Goal: Information Seeking & Learning: Learn about a topic

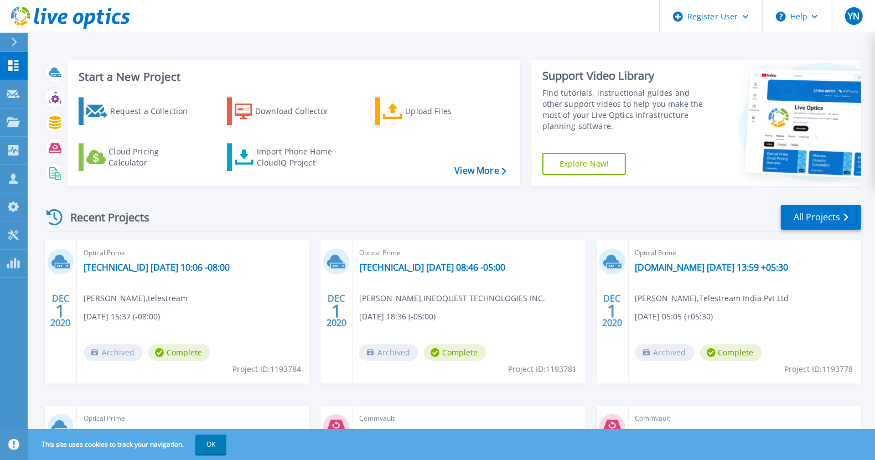
click at [538, 203] on div "Recent Projects All Projects DEC 1 2020 Optical Prime 10.101.1.7 2020-11-24 10:…" at bounding box center [452, 387] width 818 height 385
click at [127, 118] on div "Request a Collection" at bounding box center [154, 111] width 89 height 22
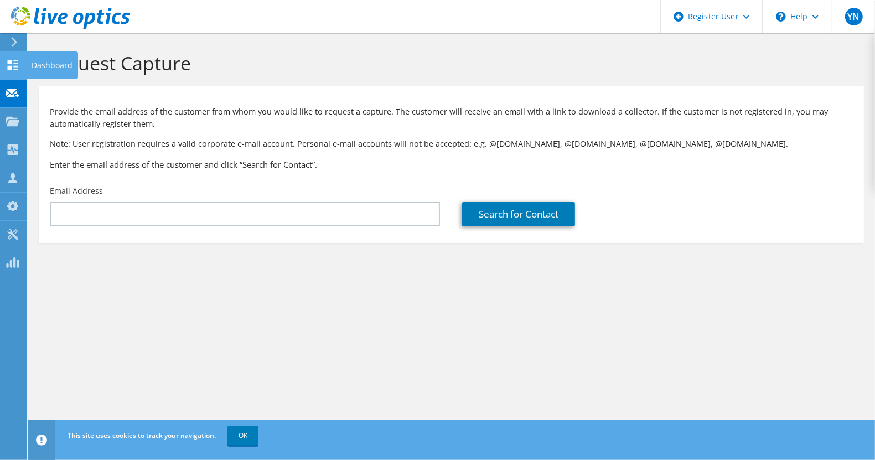
click at [10, 63] on use at bounding box center [13, 65] width 11 height 11
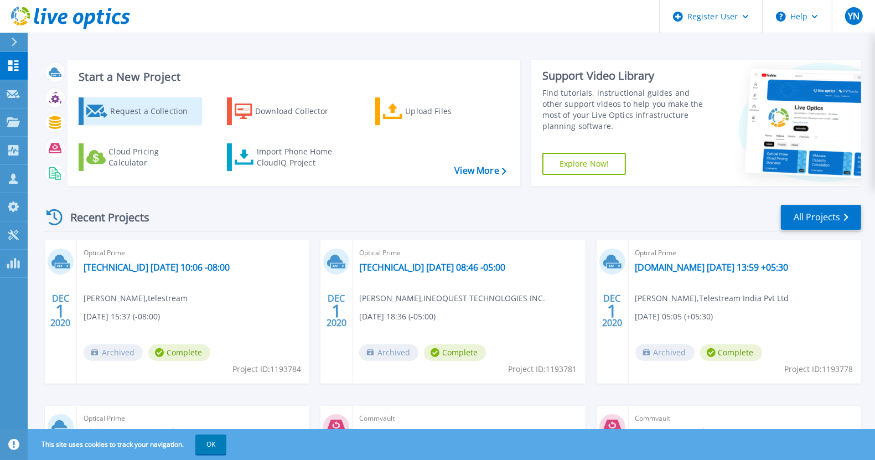
click at [158, 119] on div "Request a Collection" at bounding box center [154, 111] width 89 height 22
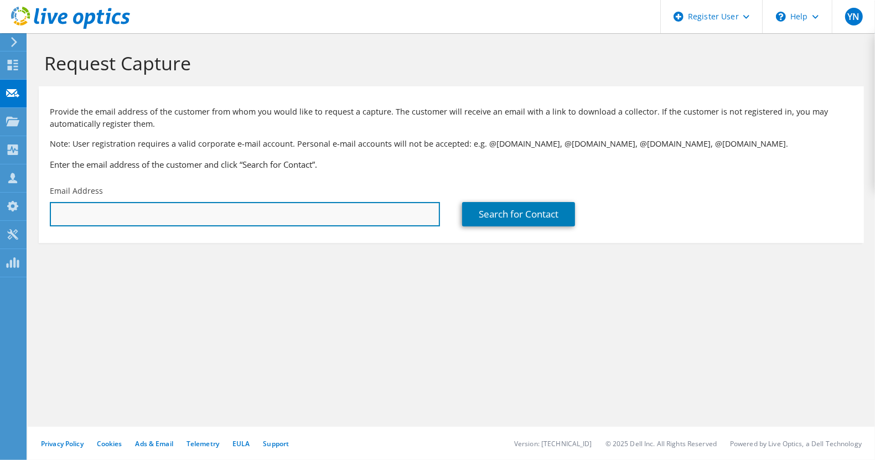
drag, startPoint x: 0, startPoint y: 0, endPoint x: 193, endPoint y: 207, distance: 282.7
click at [193, 207] on input "text" at bounding box center [245, 214] width 390 height 24
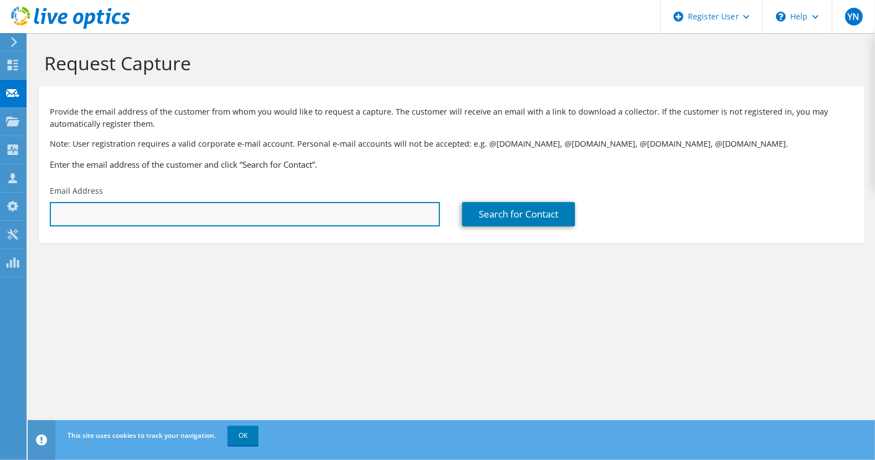
paste input "2176070"
type input "2"
click at [161, 214] on input "text" at bounding box center [245, 214] width 390 height 24
paste input "vedavyas.gs@tcs.com"
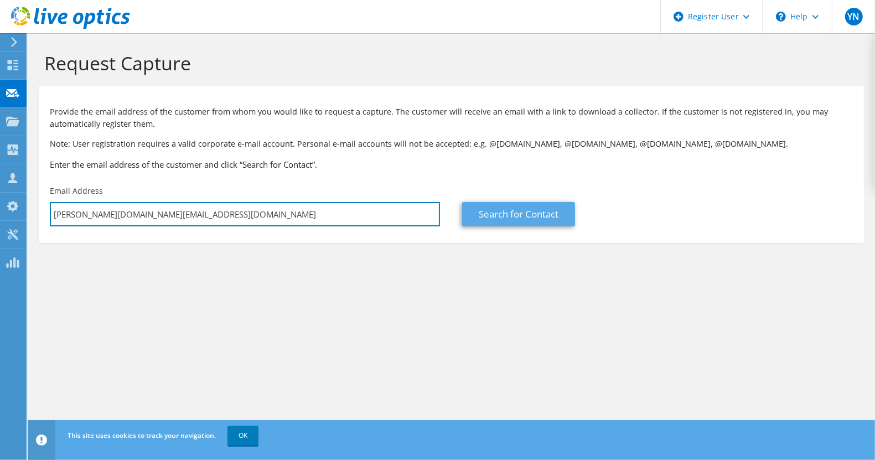
type input "vedavyas.gs@tcs.com"
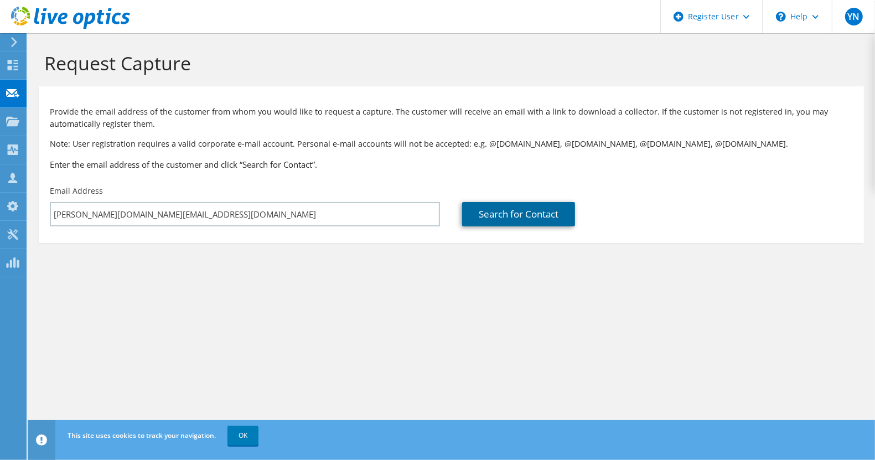
click at [542, 216] on link "Search for Contact" at bounding box center [518, 214] width 113 height 24
type input "TATA CONSULTANCY SERVICES LTD"
type input "vedavyas"
type input "GS"
type input "India"
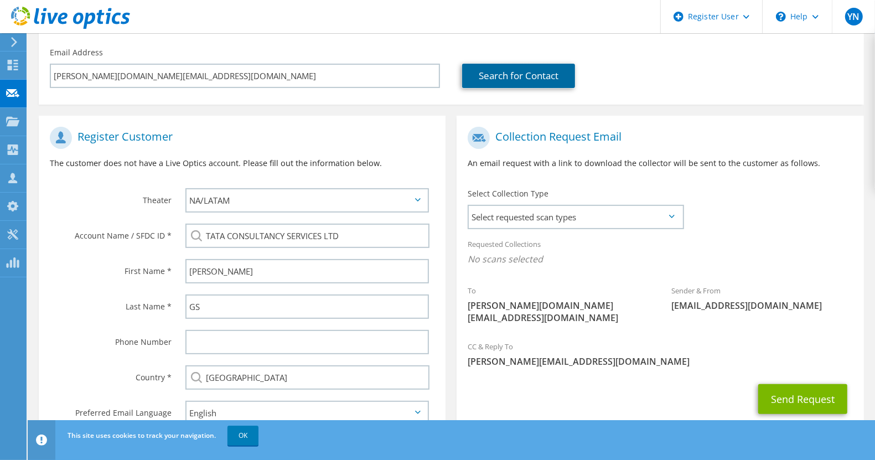
scroll to position [183, 0]
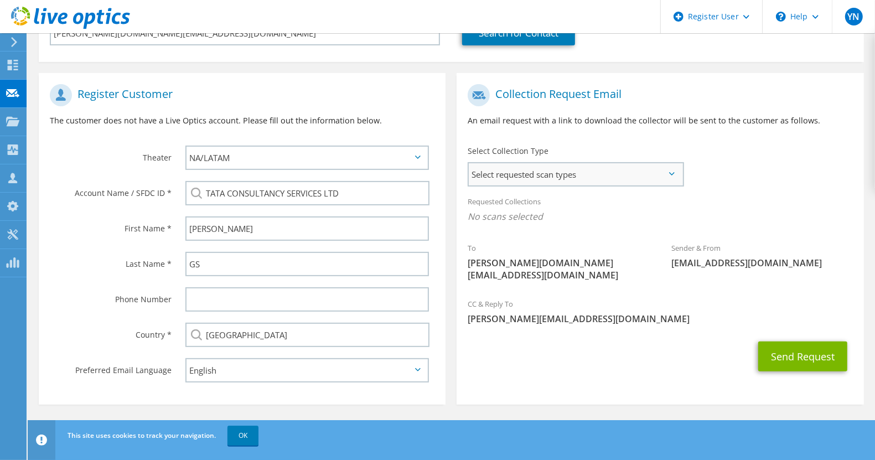
click at [619, 169] on span "Select requested scan types" at bounding box center [575, 174] width 213 height 22
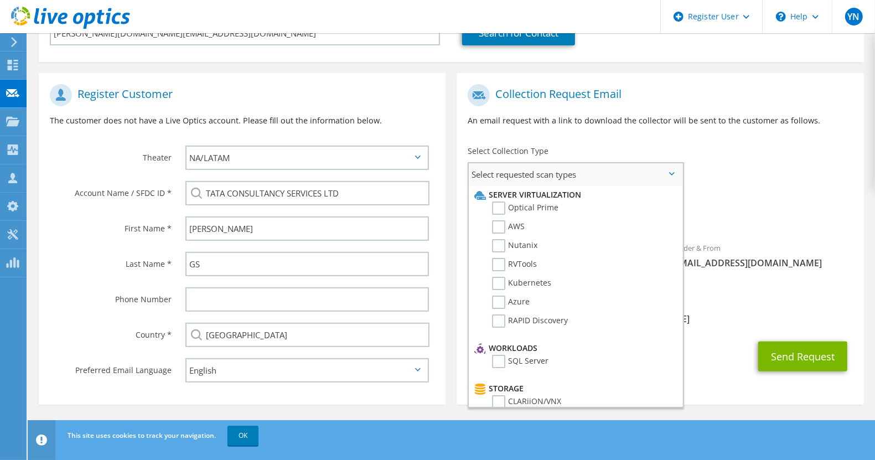
scroll to position [0, 0]
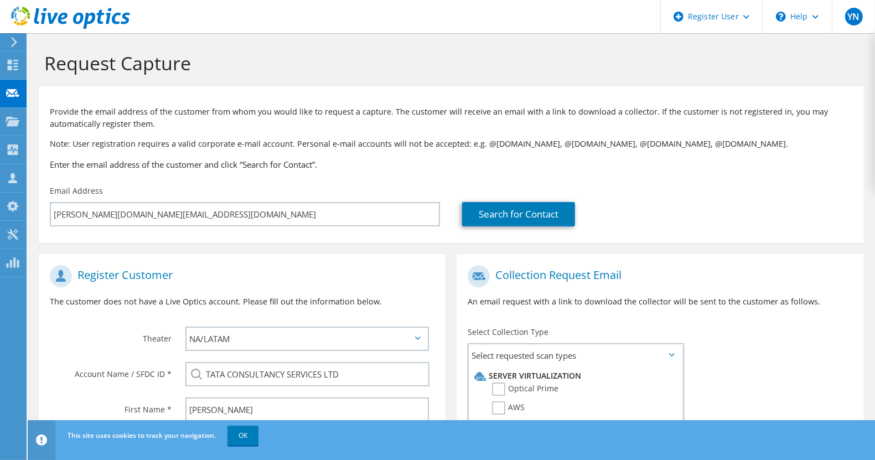
click at [12, 44] on icon at bounding box center [14, 42] width 8 height 10
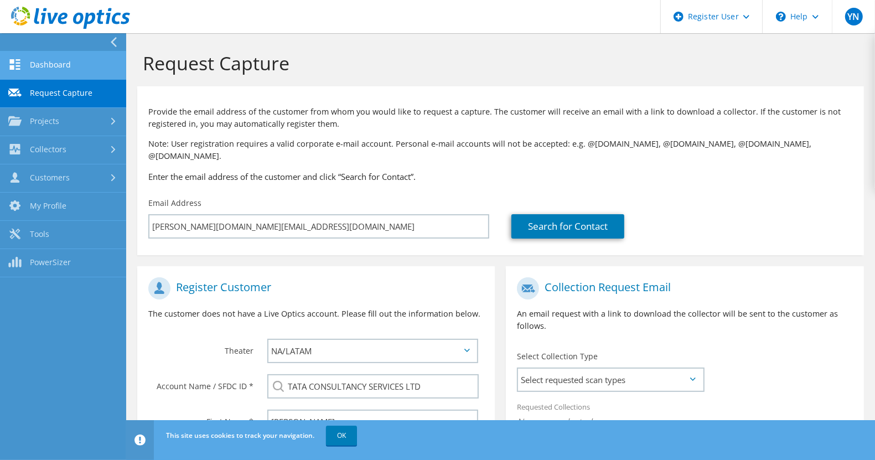
click at [65, 68] on link "Dashboard" at bounding box center [63, 65] width 126 height 28
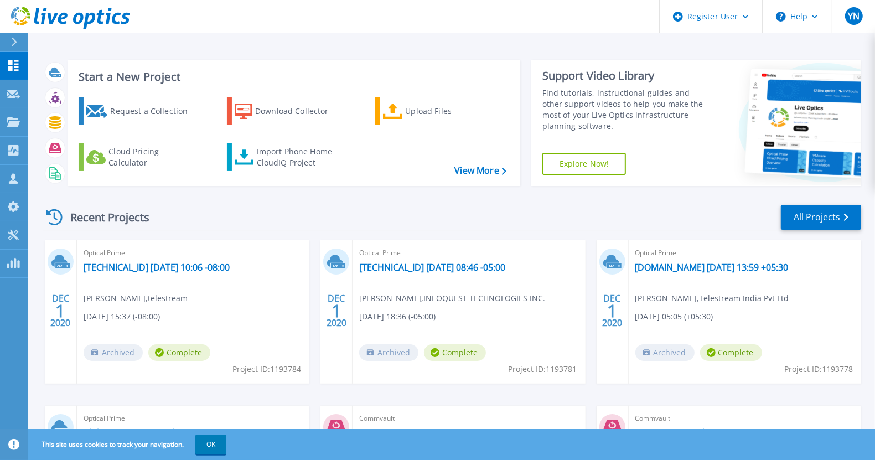
drag, startPoint x: 291, startPoint y: 113, endPoint x: 396, endPoint y: 156, distance: 113.2
click at [291, 113] on div "Download Collector" at bounding box center [299, 111] width 89 height 22
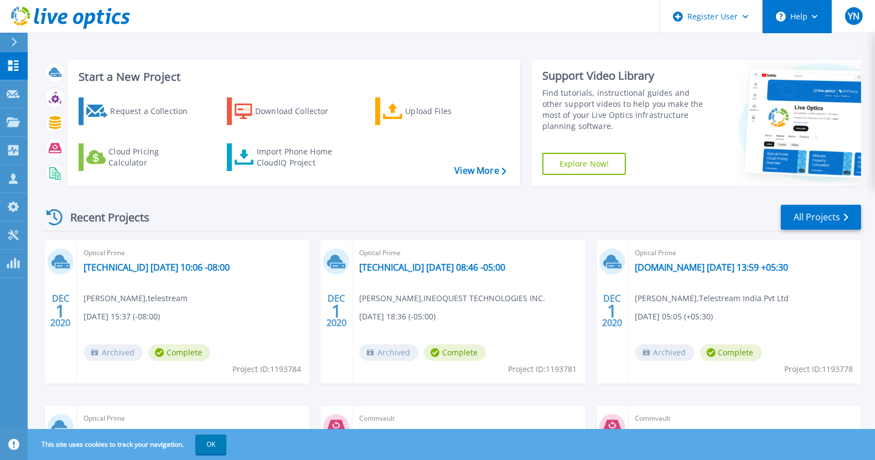
click at [815, 17] on icon at bounding box center [815, 17] width 6 height 4
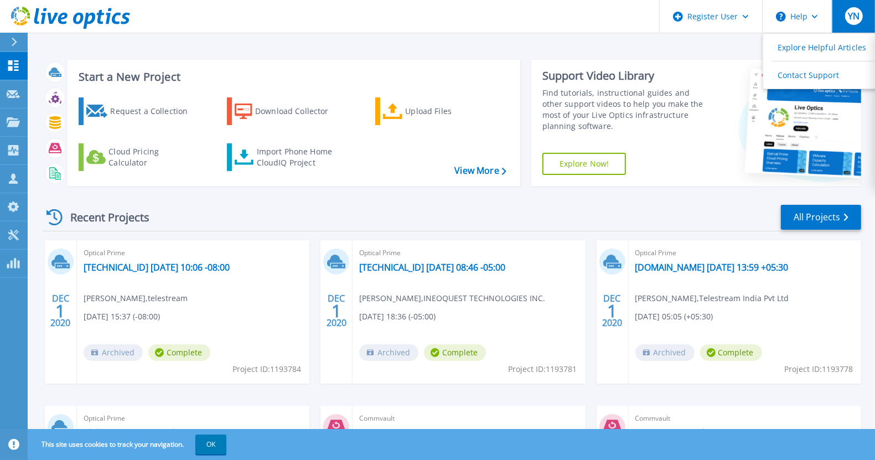
click at [848, 19] on span "YN" at bounding box center [854, 16] width 12 height 9
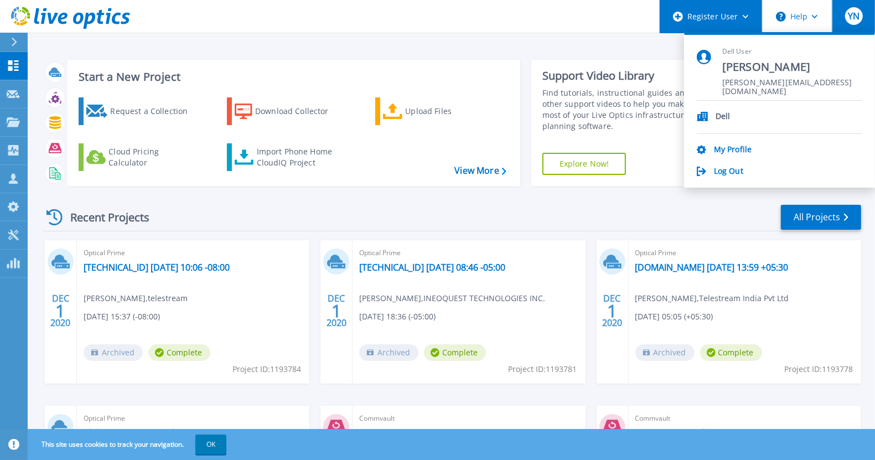
click at [720, 18] on div "Register User" at bounding box center [711, 16] width 102 height 33
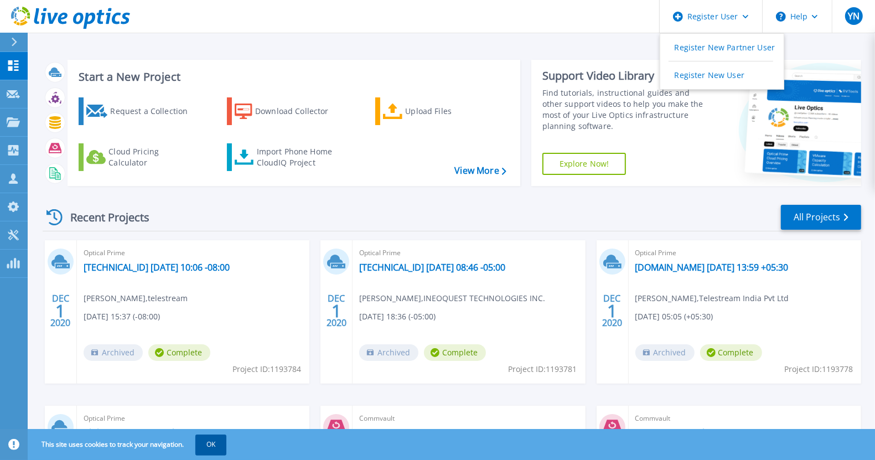
click at [215, 438] on button "OK" at bounding box center [210, 444] width 31 height 20
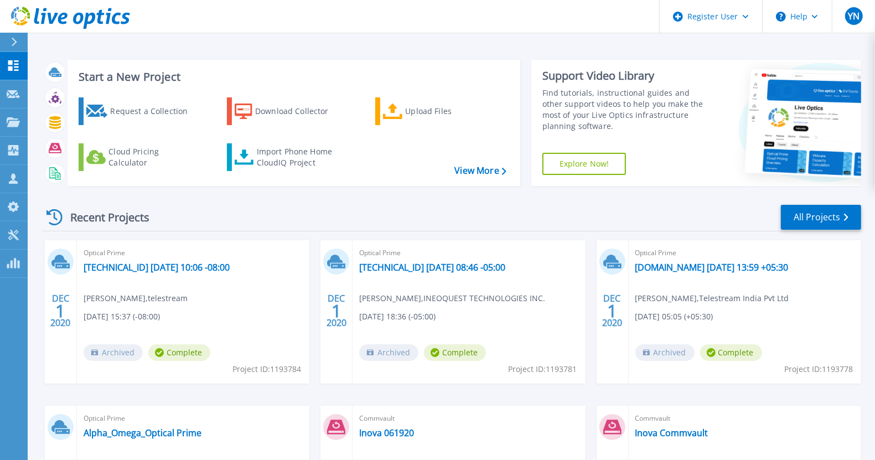
click at [598, 162] on link "Explore Now!" at bounding box center [584, 164] width 84 height 22
click at [118, 164] on div "Cloud Pricing Calculator" at bounding box center [152, 157] width 89 height 22
click at [487, 168] on link "View More" at bounding box center [479, 170] width 51 height 11
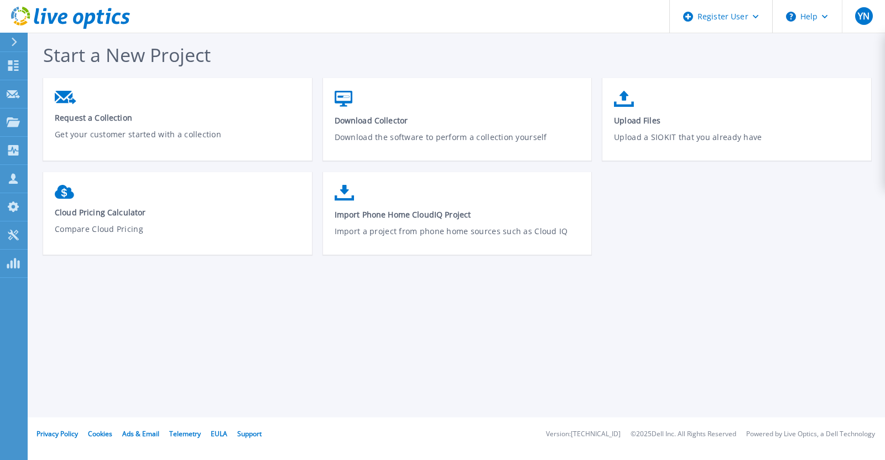
click at [716, 243] on div "Request a Collection Get your customer started with a collection Download Colle…" at bounding box center [463, 172] width 840 height 188
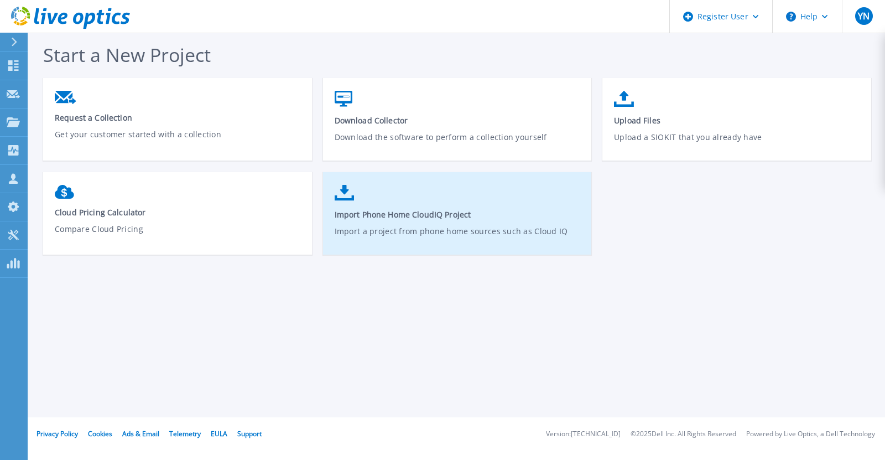
click at [491, 229] on p "Import a project from phone home sources such as Cloud IQ" at bounding box center [458, 237] width 246 height 25
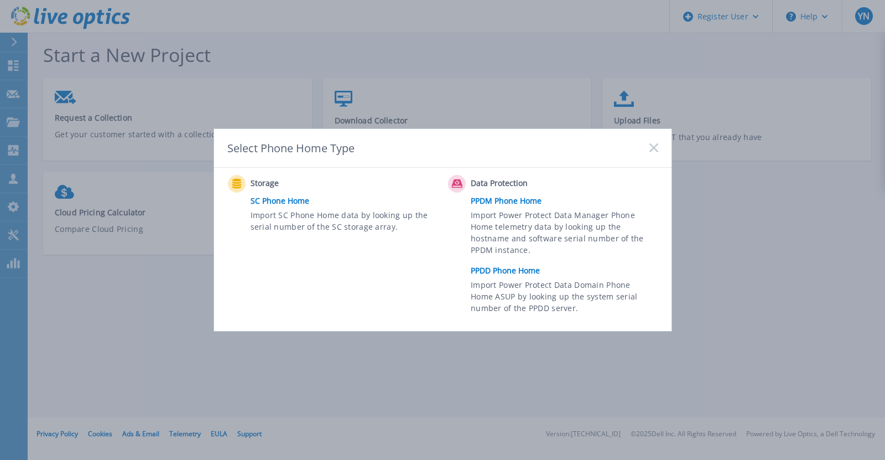
click at [655, 146] on icon at bounding box center [654, 147] width 9 height 9
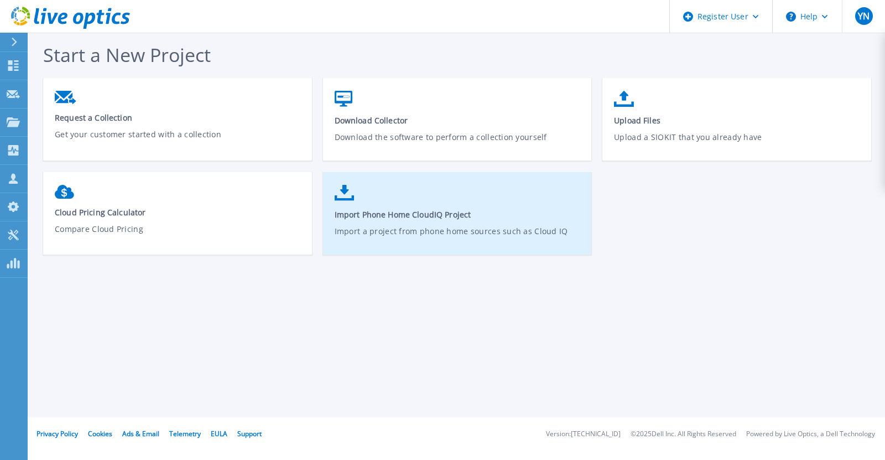
click at [559, 212] on span "Import Phone Home CloudIQ Project" at bounding box center [458, 214] width 246 height 11
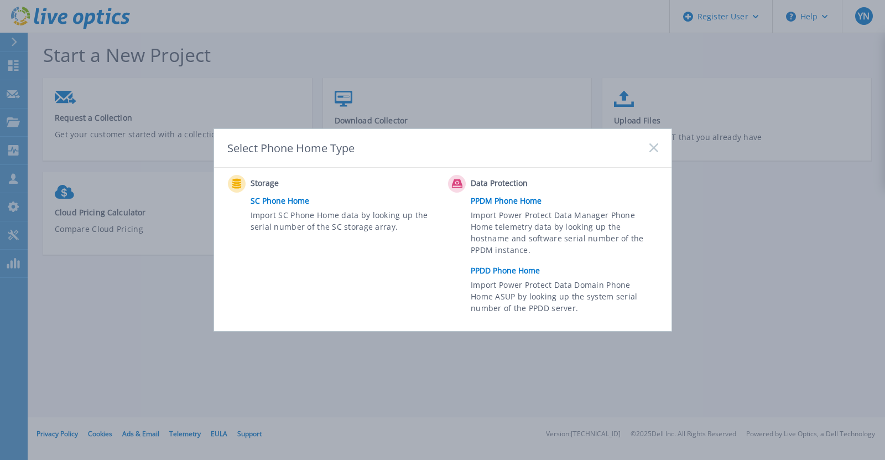
click at [657, 146] on icon at bounding box center [654, 147] width 9 height 9
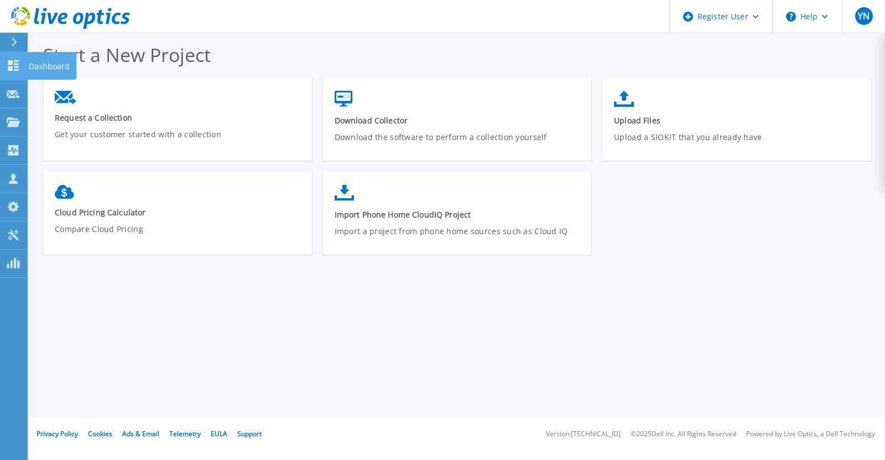
click at [2, 67] on link "Dashboard Dashboard" at bounding box center [14, 66] width 28 height 28
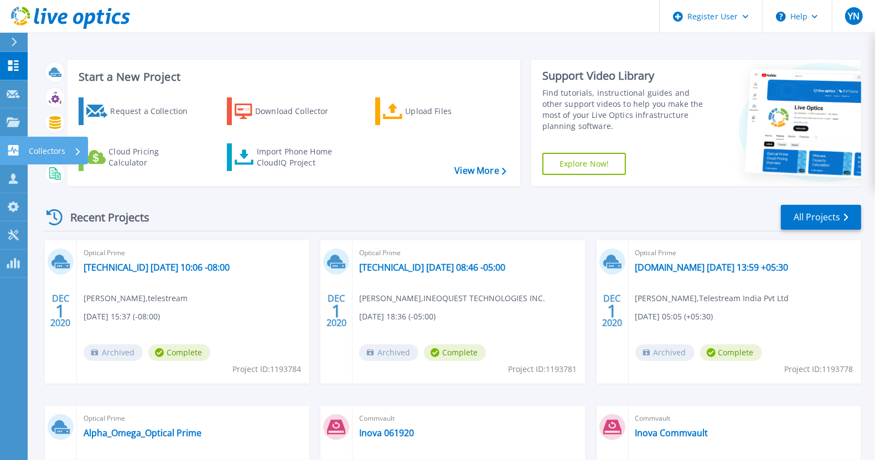
click at [11, 161] on link "Collectors Collectors" at bounding box center [14, 151] width 28 height 28
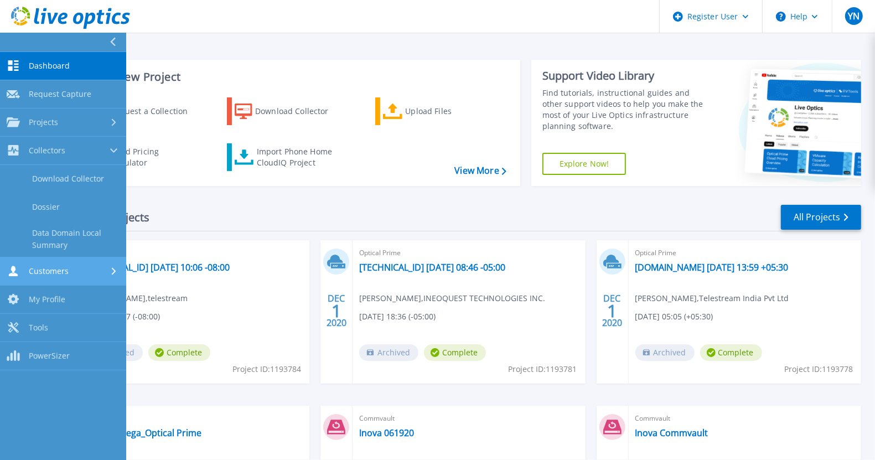
click at [102, 266] on div "Customers" at bounding box center [63, 271] width 113 height 11
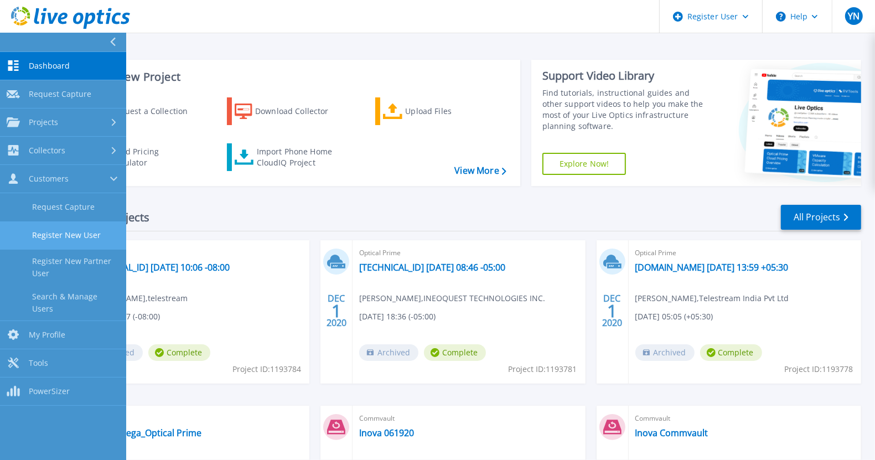
click at [87, 241] on link "Register New User" at bounding box center [63, 235] width 126 height 28
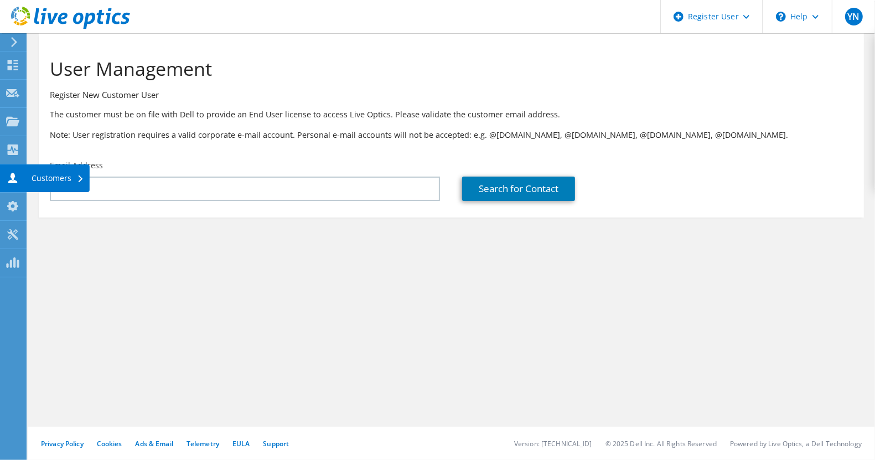
click at [13, 177] on use at bounding box center [12, 178] width 9 height 11
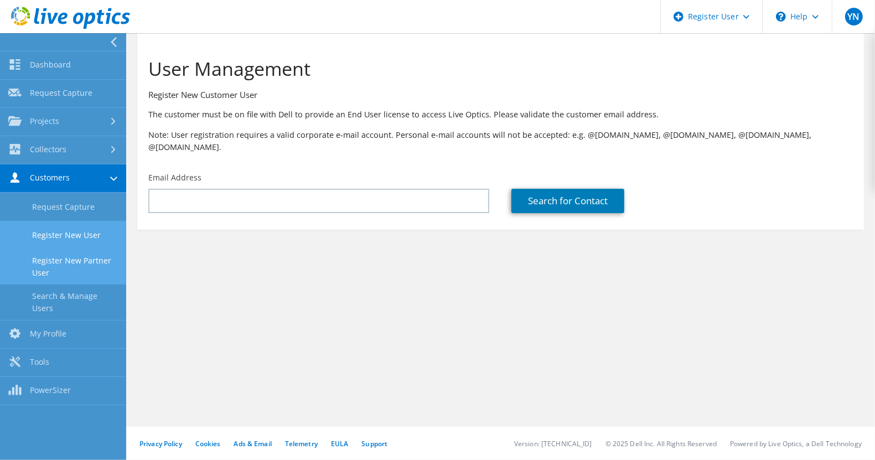
click at [64, 266] on link "Register New Partner User" at bounding box center [63, 266] width 126 height 35
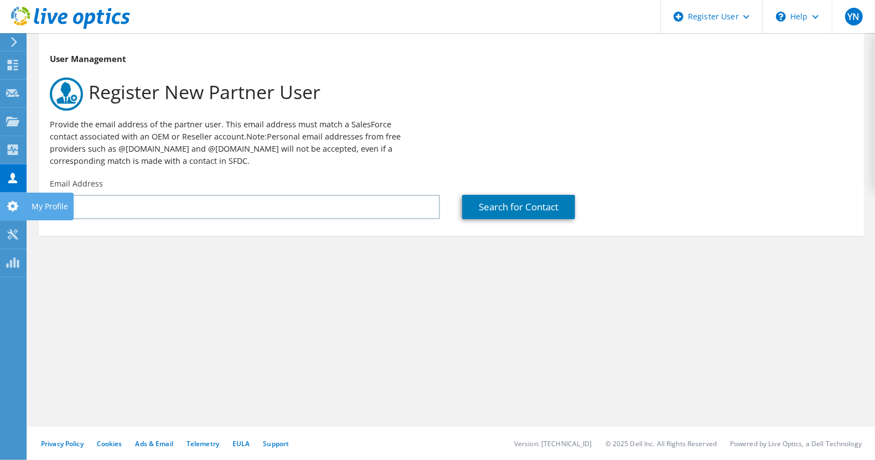
click at [18, 204] on icon at bounding box center [12, 206] width 13 height 11
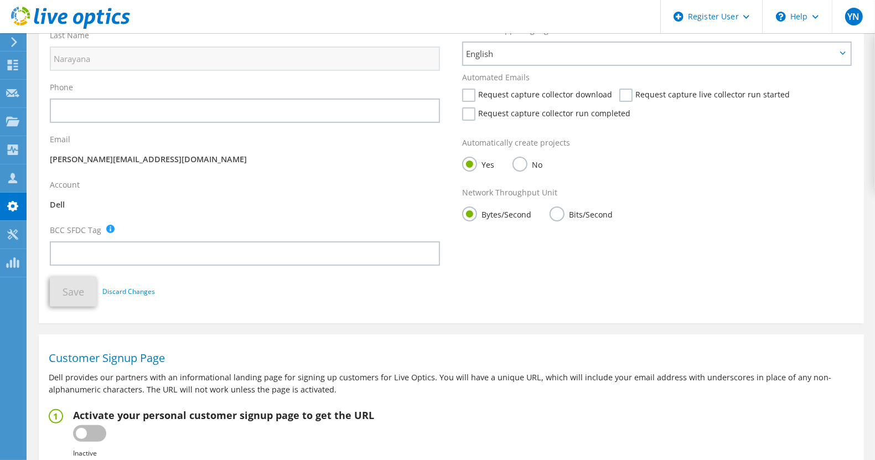
scroll to position [246, 0]
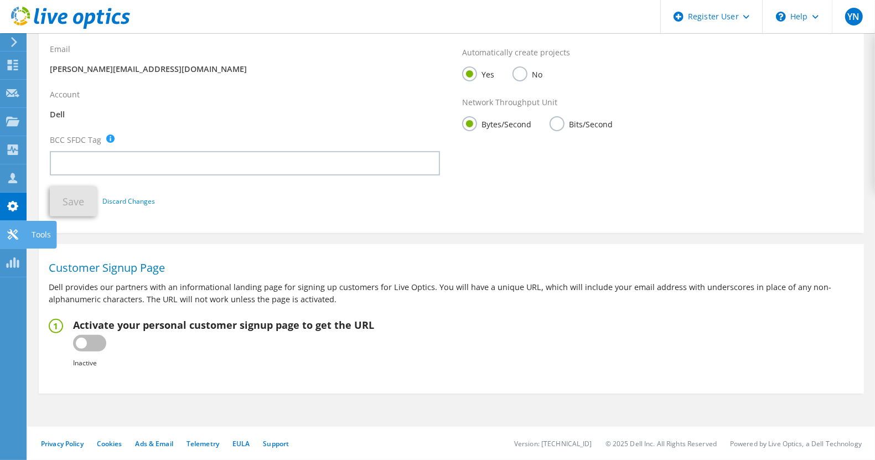
click at [17, 235] on icon at bounding box center [12, 234] width 13 height 11
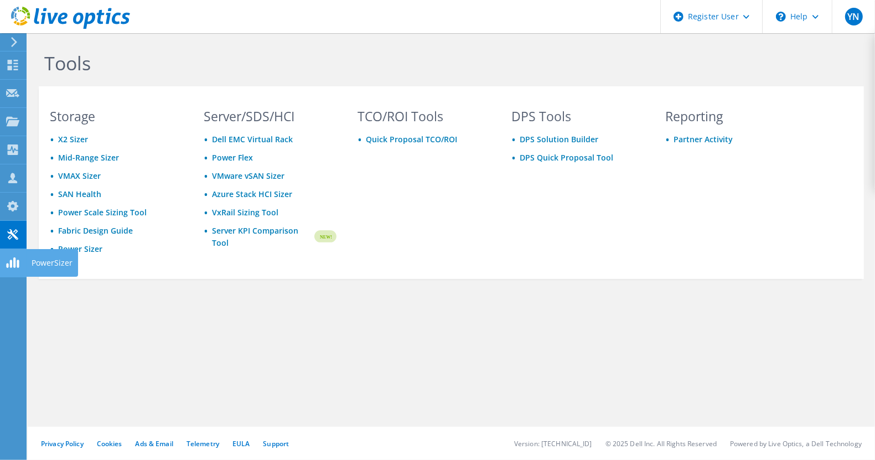
click at [12, 262] on icon at bounding box center [12, 262] width 13 height 11
click at [9, 40] on div at bounding box center [12, 42] width 12 height 10
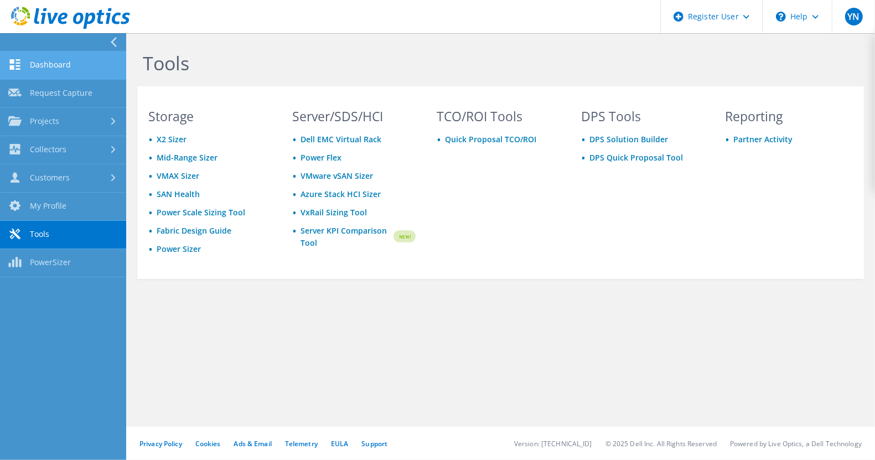
click at [49, 64] on link "Dashboard" at bounding box center [63, 65] width 126 height 28
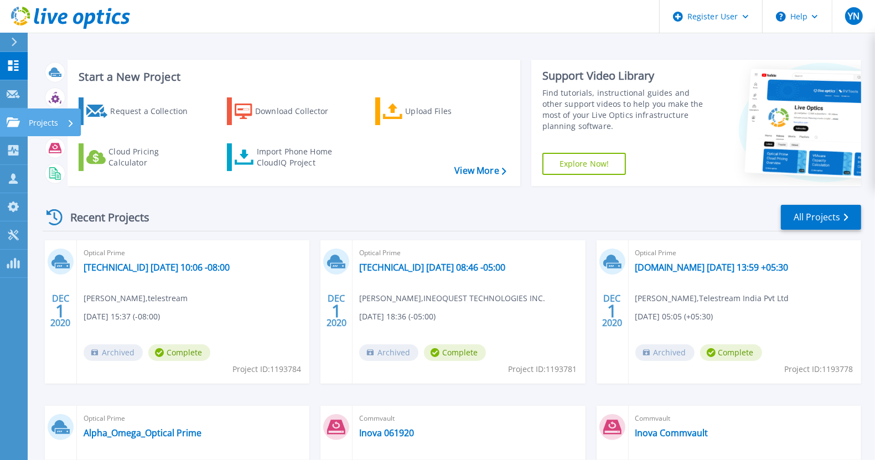
click at [11, 121] on icon at bounding box center [13, 121] width 13 height 9
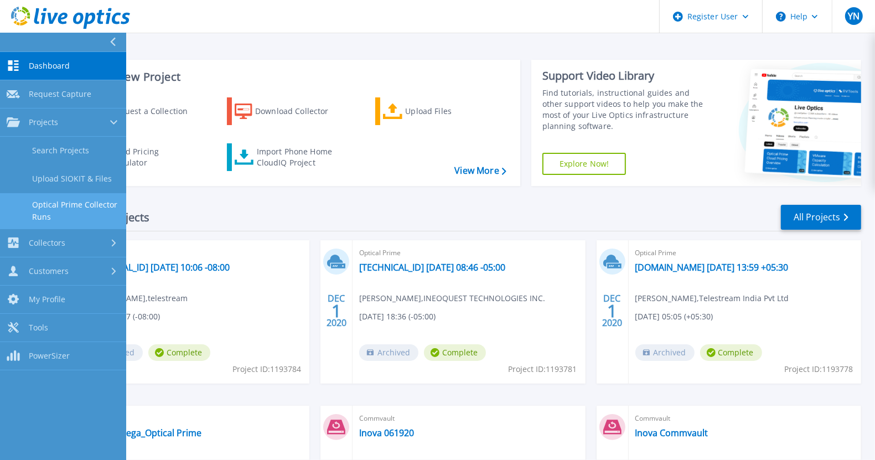
click at [78, 211] on link "Optical Prime Collector Runs" at bounding box center [63, 210] width 126 height 35
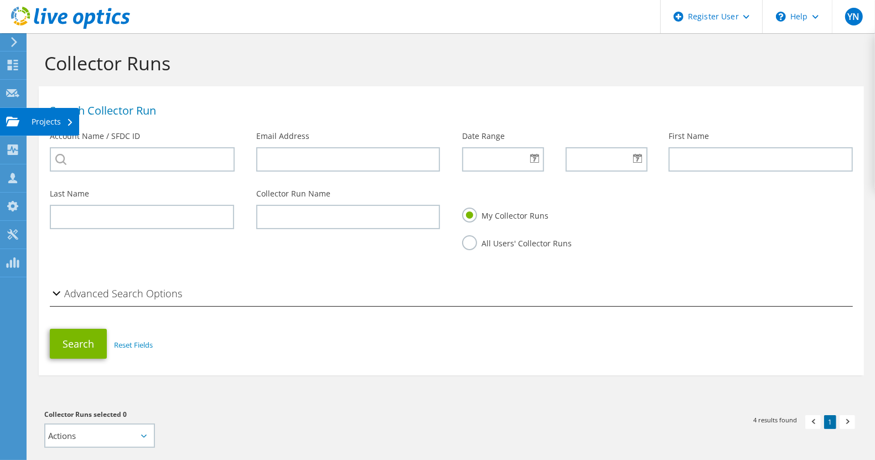
click at [29, 125] on div "Projects" at bounding box center [52, 122] width 53 height 28
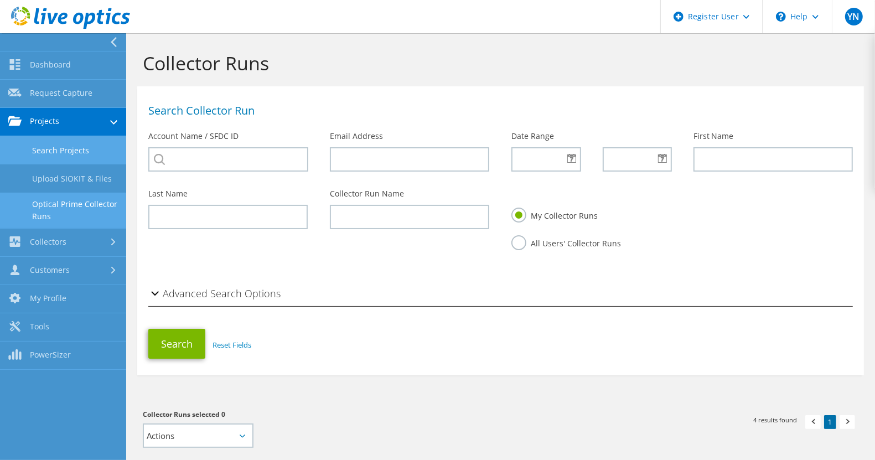
click at [65, 147] on link "Search Projects" at bounding box center [63, 150] width 126 height 28
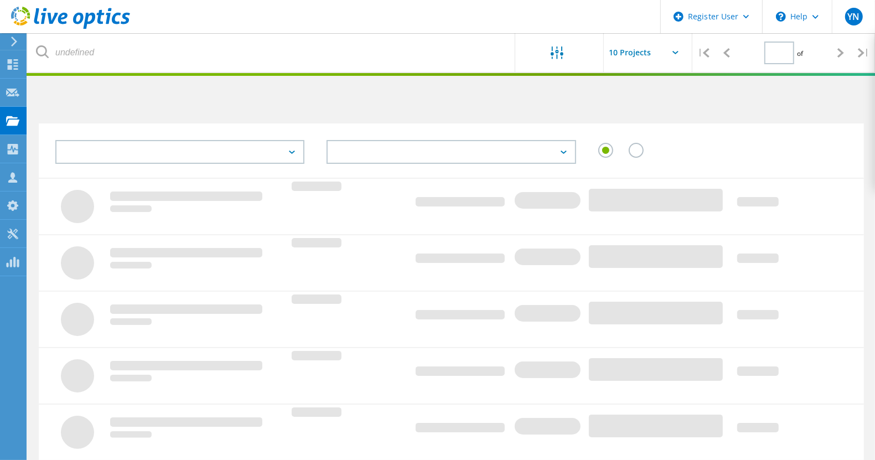
type input "1"
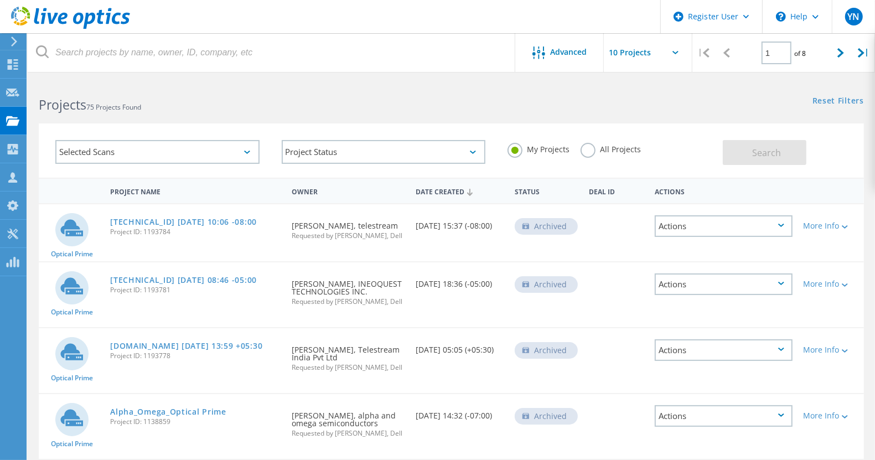
click at [595, 150] on label "All Projects" at bounding box center [611, 148] width 60 height 11
click at [0, 0] on input "All Projects" at bounding box center [0, 0] width 0 height 0
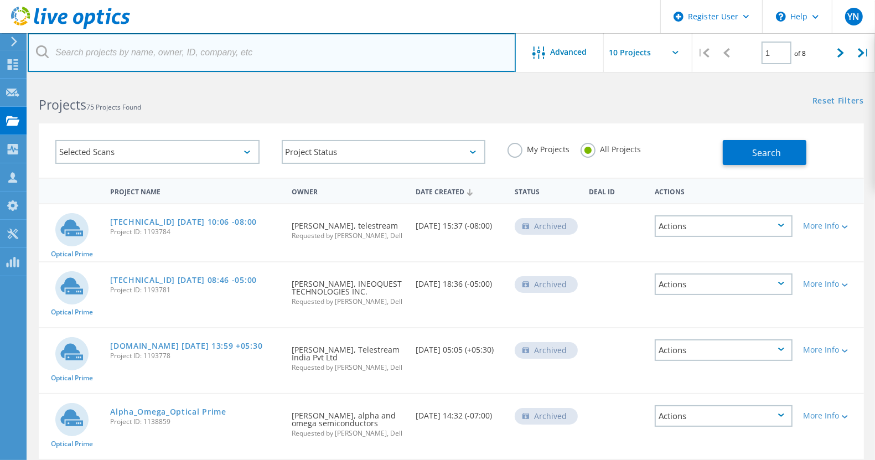
click at [142, 64] on input "text" at bounding box center [272, 52] width 488 height 39
paste input "2176070"
type input "2176070"
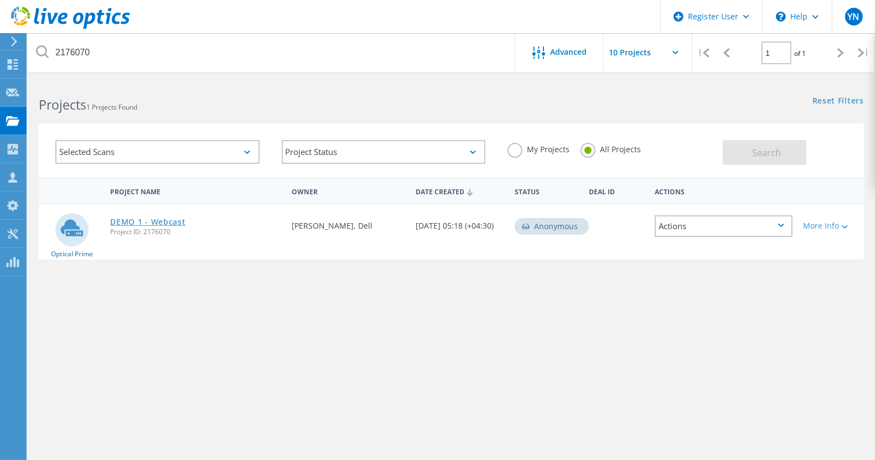
click at [145, 221] on link "DEMO 1 - Webcast" at bounding box center [147, 222] width 75 height 8
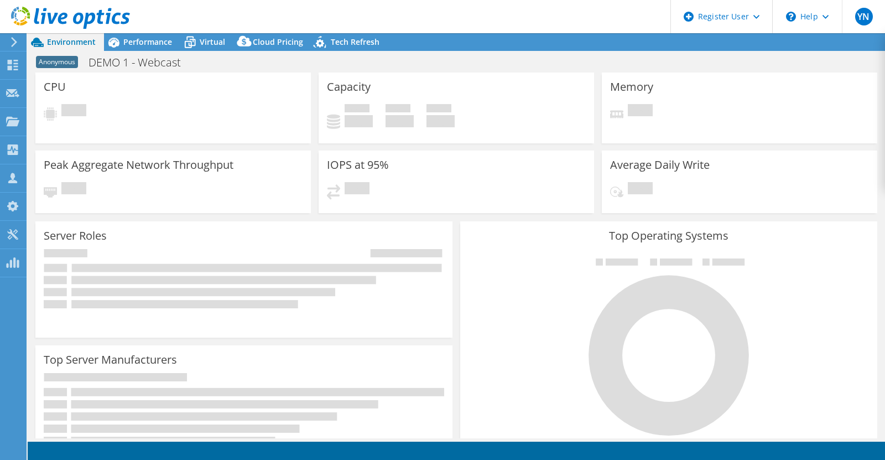
select select "[GEOGRAPHIC_DATA]"
select select "USD"
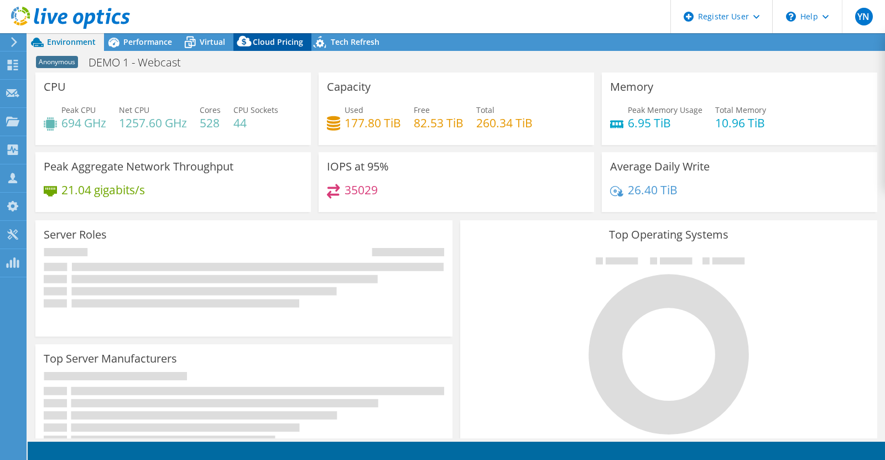
click at [291, 46] on span "Cloud Pricing" at bounding box center [278, 42] width 50 height 11
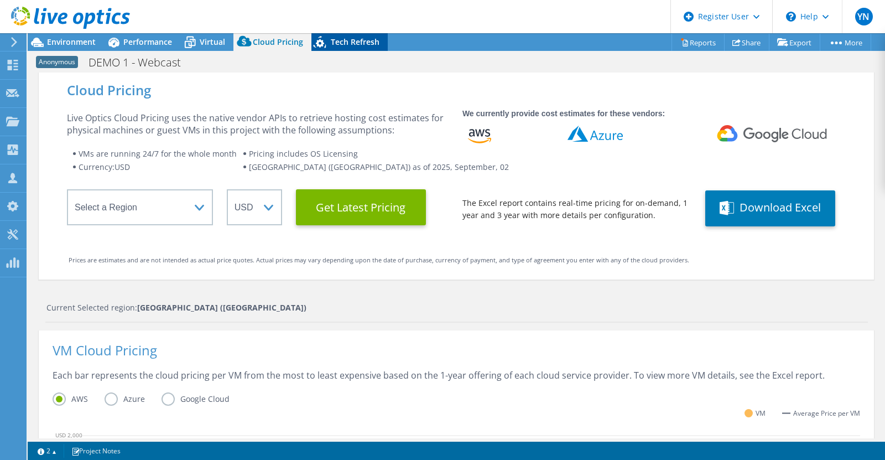
click at [369, 42] on span "Tech Refresh" at bounding box center [355, 42] width 49 height 11
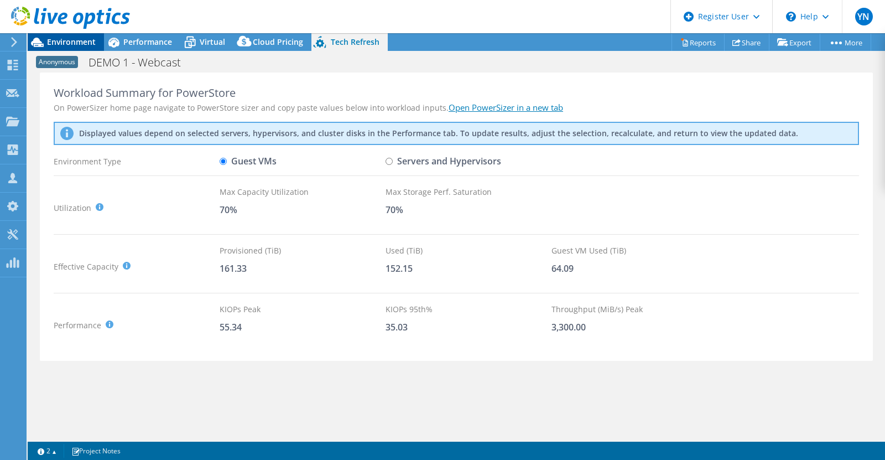
click at [65, 42] on span "Environment" at bounding box center [71, 42] width 49 height 11
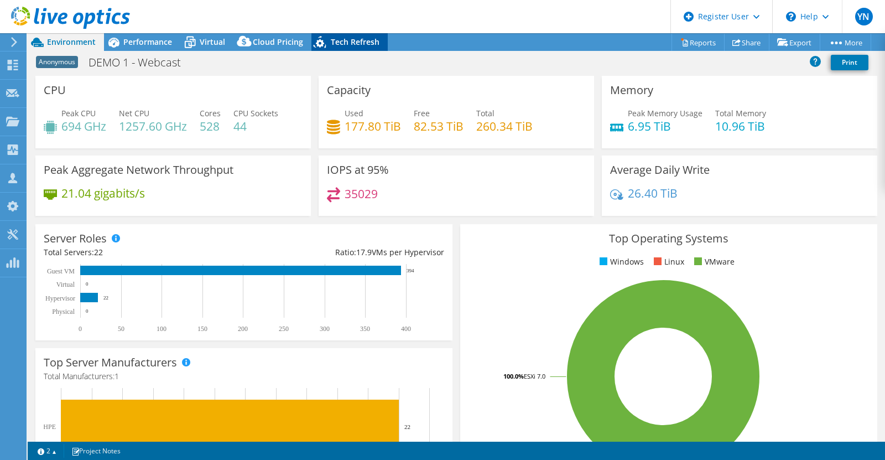
click at [364, 42] on span "Tech Refresh" at bounding box center [355, 42] width 49 height 11
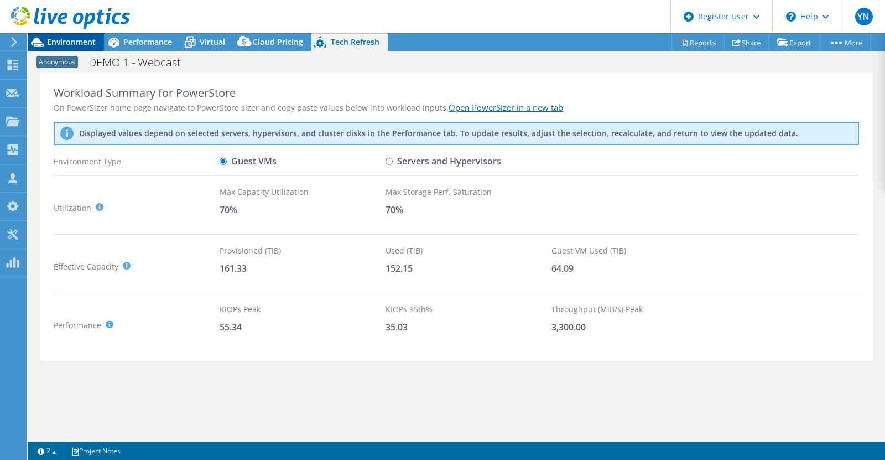
click at [69, 48] on div "Environment" at bounding box center [66, 42] width 76 height 18
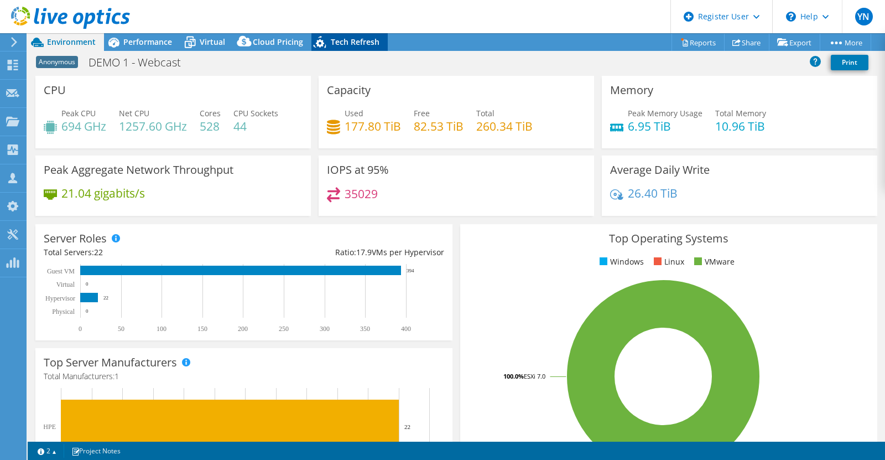
click at [353, 42] on span "Tech Refresh" at bounding box center [355, 42] width 49 height 11
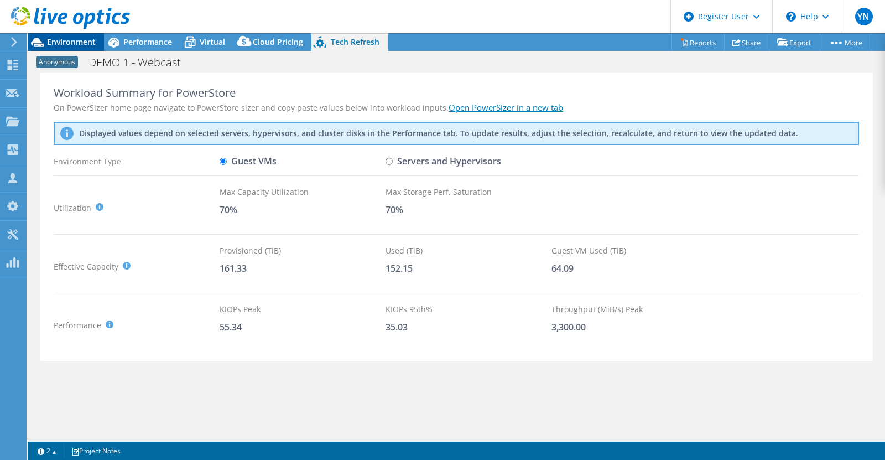
click at [77, 42] on span "Environment" at bounding box center [71, 42] width 49 height 11
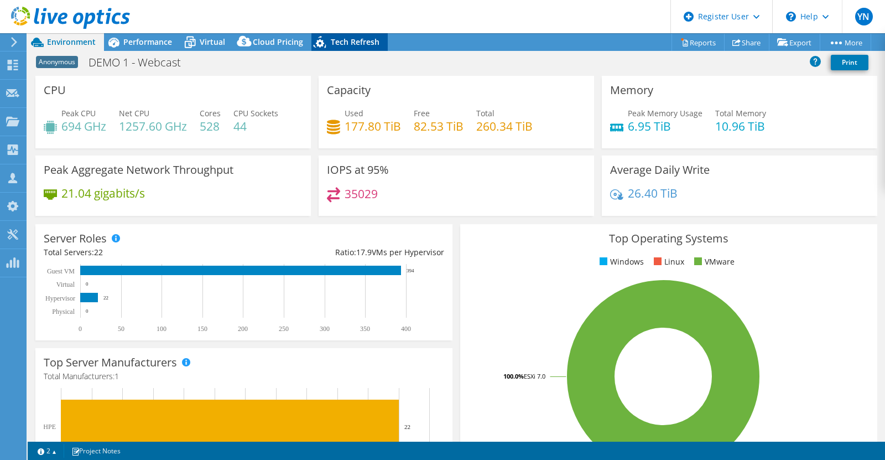
click at [366, 41] on span "Tech Refresh" at bounding box center [355, 42] width 49 height 11
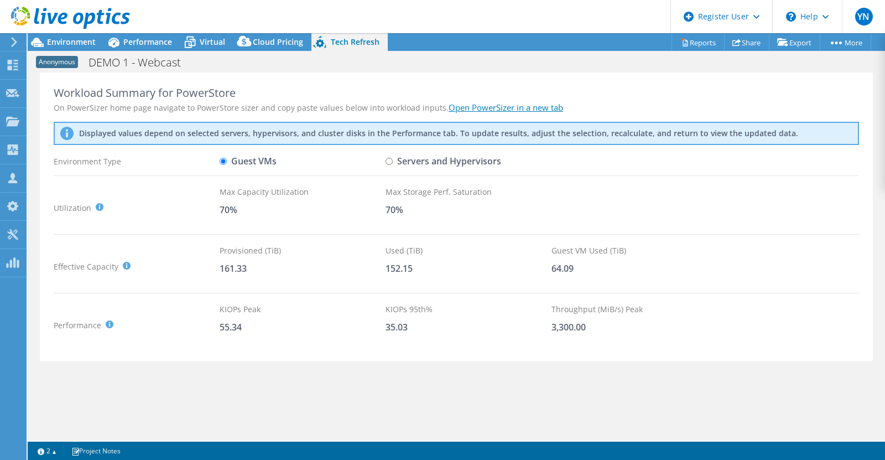
click at [390, 161] on input "Servers and Hypervisors" at bounding box center [389, 161] width 7 height 7
radio input "true"
radio input "false"
click at [72, 44] on span "Environment" at bounding box center [71, 42] width 49 height 11
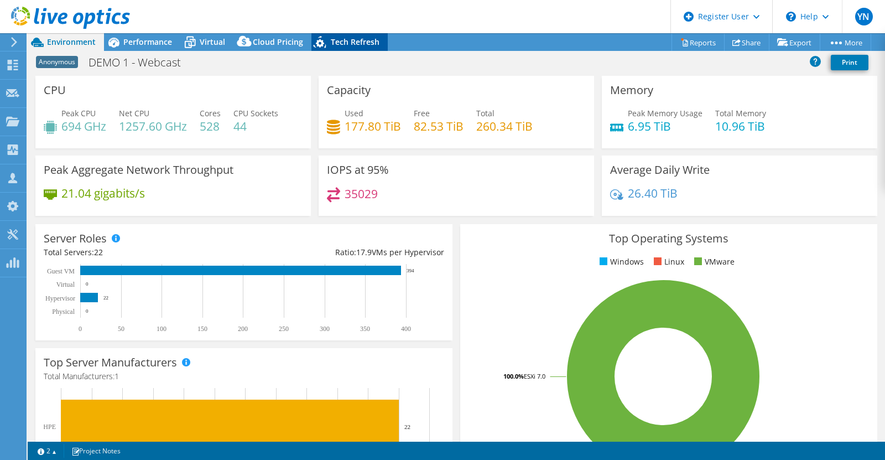
click at [343, 38] on span "Tech Refresh" at bounding box center [355, 42] width 49 height 11
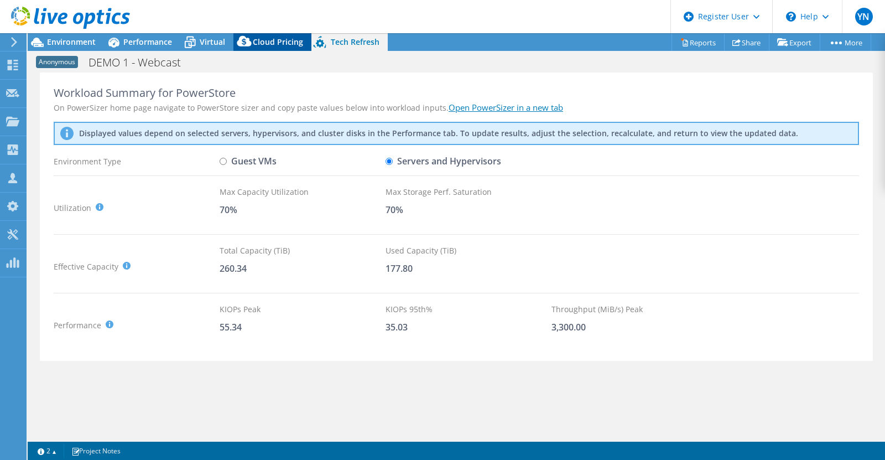
click at [278, 39] on span "Cloud Pricing" at bounding box center [278, 42] width 50 height 11
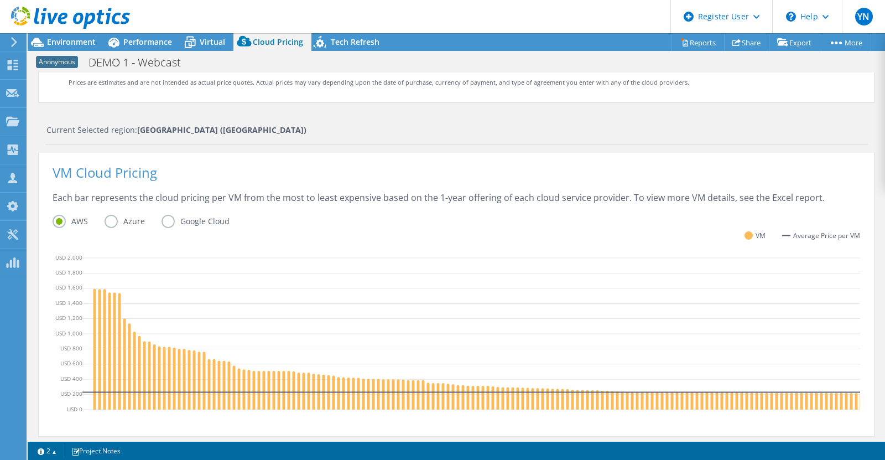
scroll to position [52, 0]
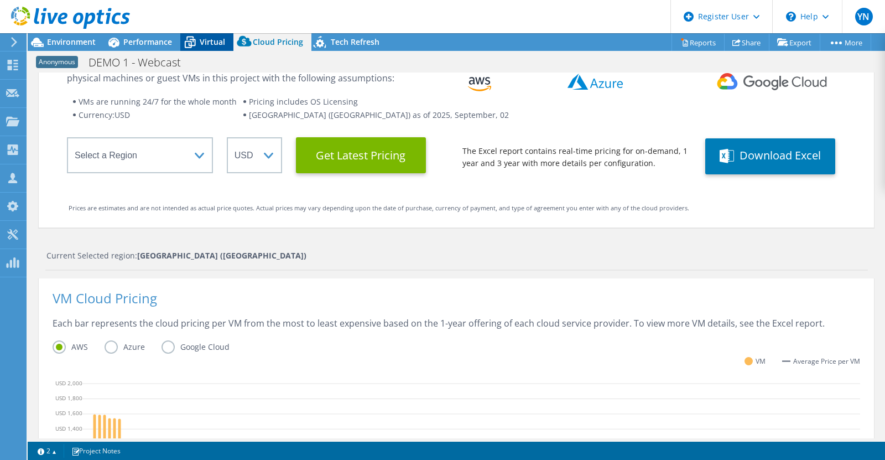
click at [189, 39] on icon at bounding box center [189, 42] width 19 height 19
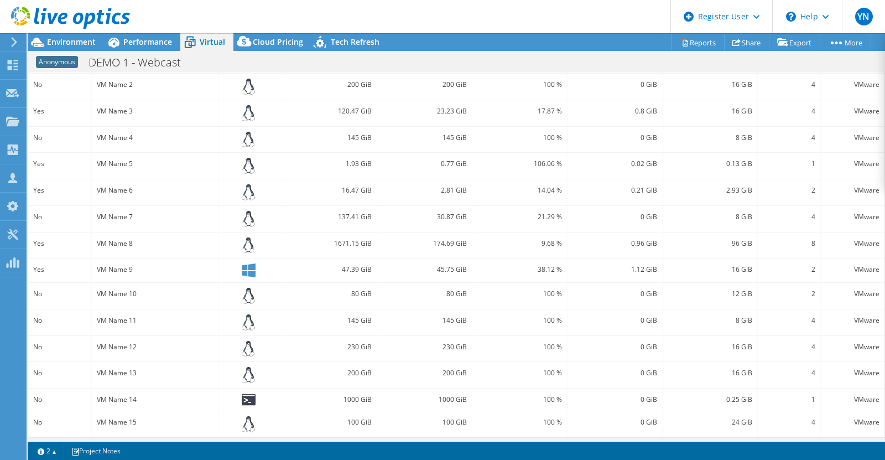
scroll to position [0, 0]
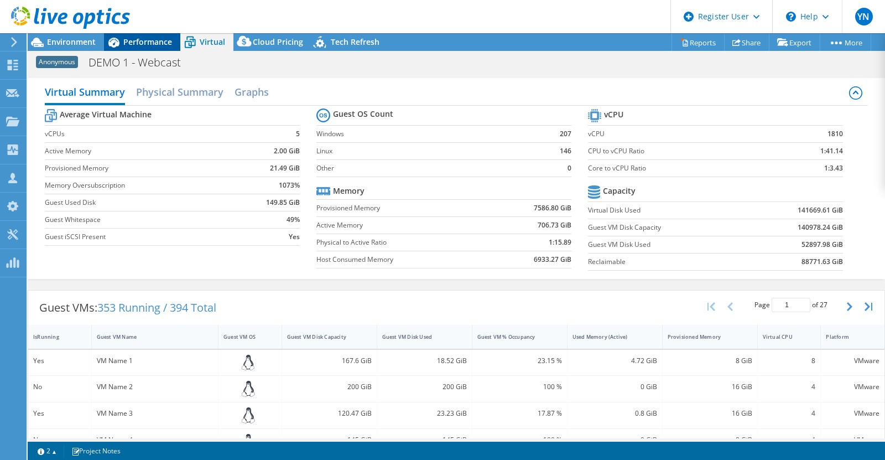
click at [143, 49] on div "Performance" at bounding box center [142, 42] width 76 height 18
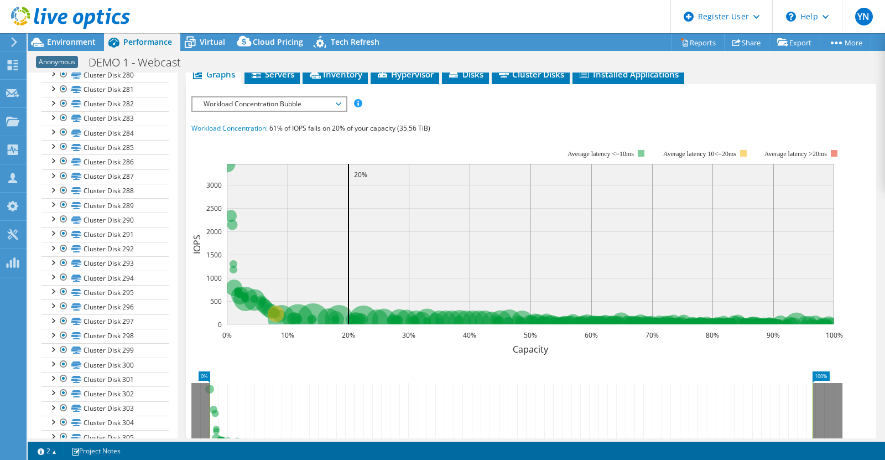
scroll to position [277, 0]
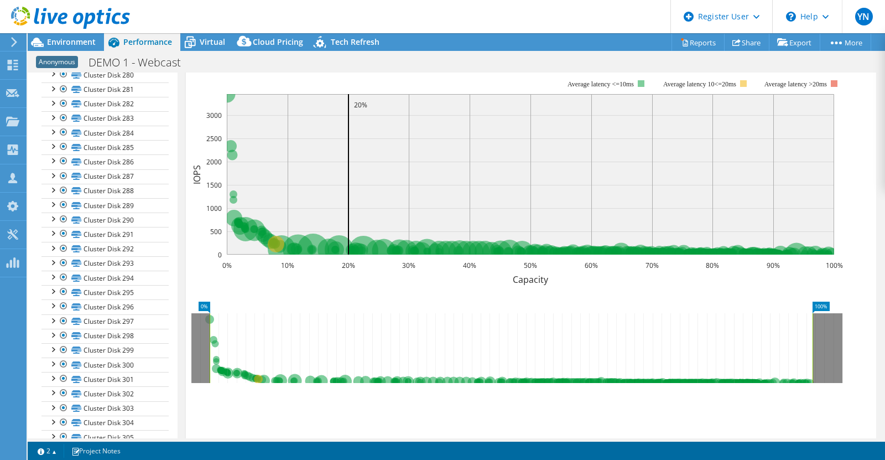
drag, startPoint x: 77, startPoint y: 45, endPoint x: 233, endPoint y: 63, distance: 156.5
click at [77, 45] on span "Environment" at bounding box center [71, 42] width 49 height 11
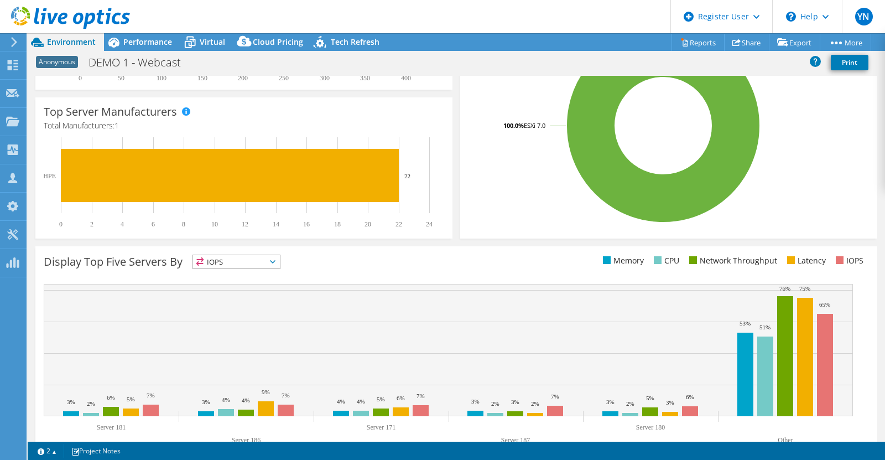
scroll to position [278, 0]
